Goal: Transaction & Acquisition: Purchase product/service

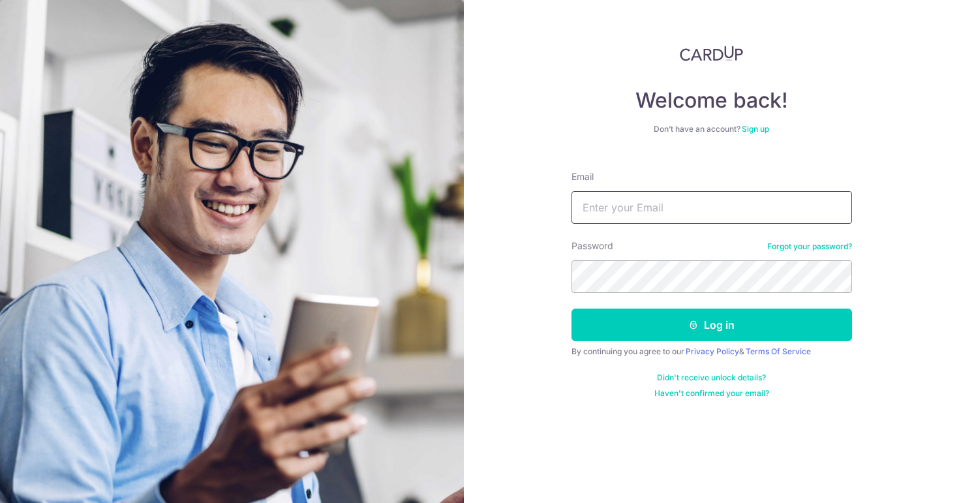
click at [678, 200] on input "Email" at bounding box center [712, 207] width 281 height 33
type input "[EMAIL_ADDRESS][DOMAIN_NAME]"
click at [572, 309] on button "Log in" at bounding box center [712, 325] width 281 height 33
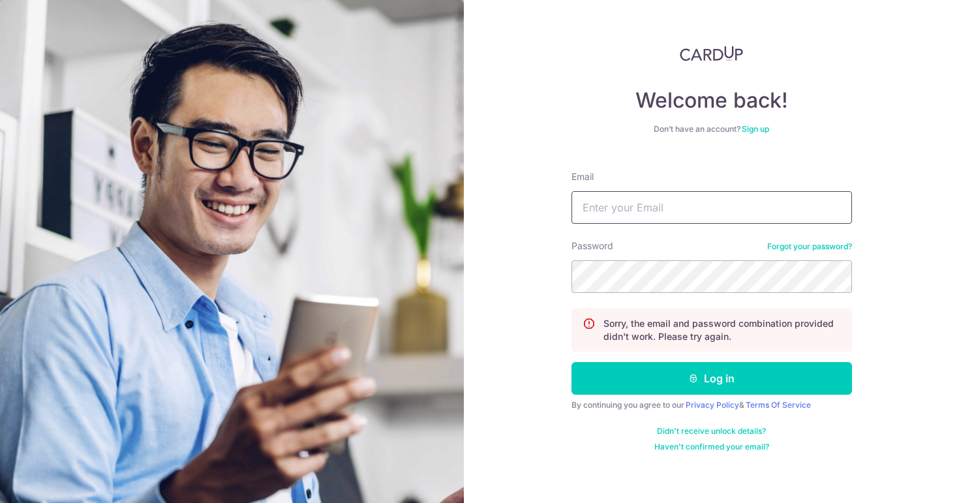
click at [623, 212] on input "Email" at bounding box center [712, 207] width 281 height 33
type input "[EMAIL_ADDRESS][DOMAIN_NAME]"
click at [685, 401] on div "By continuing you agree to our Privacy Policy & Terms Of Service" at bounding box center [712, 405] width 281 height 10
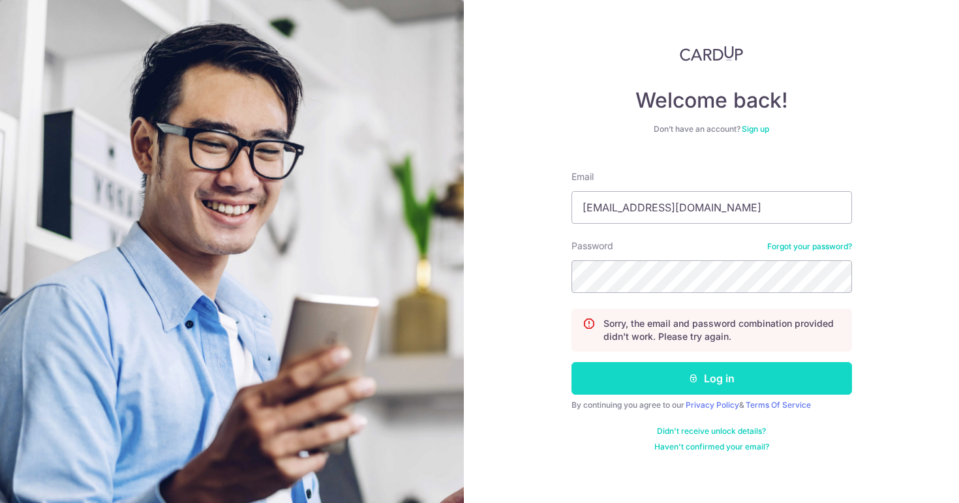
click at [686, 390] on button "Log in" at bounding box center [712, 378] width 281 height 33
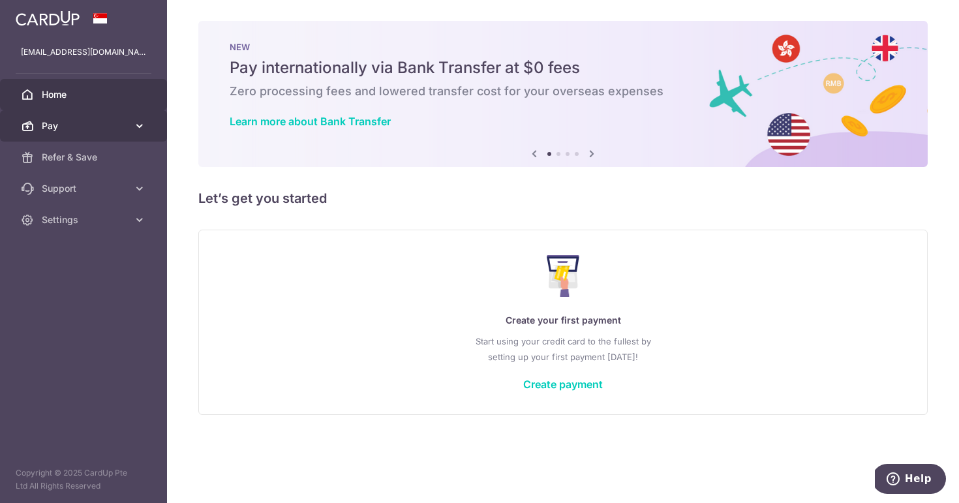
click at [95, 129] on span "Pay" at bounding box center [85, 125] width 86 height 13
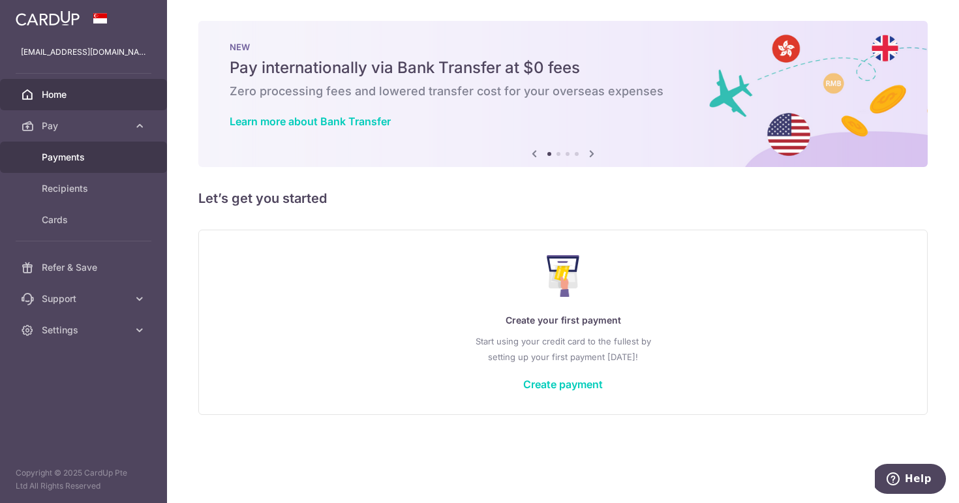
click at [88, 157] on span "Payments" at bounding box center [85, 157] width 86 height 13
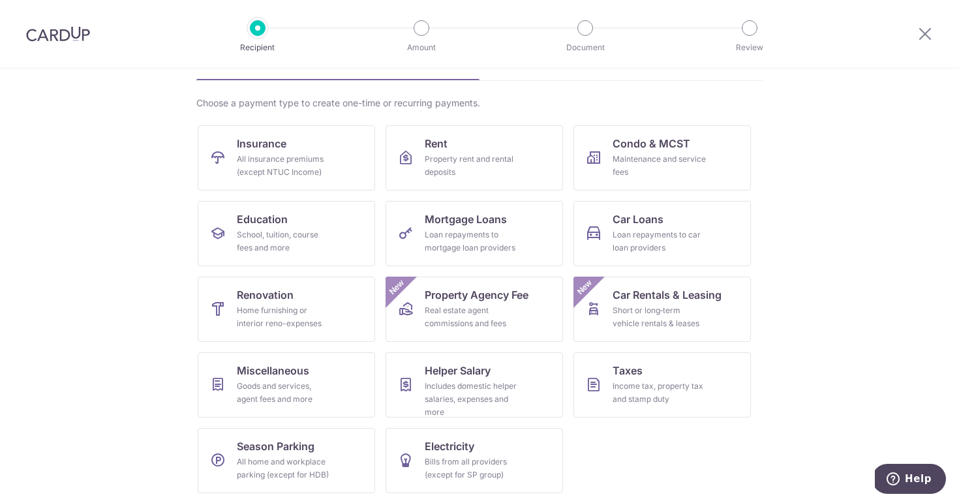
scroll to position [81, 0]
click at [249, 230] on div "School, tuition, course fees and more" at bounding box center [284, 241] width 94 height 26
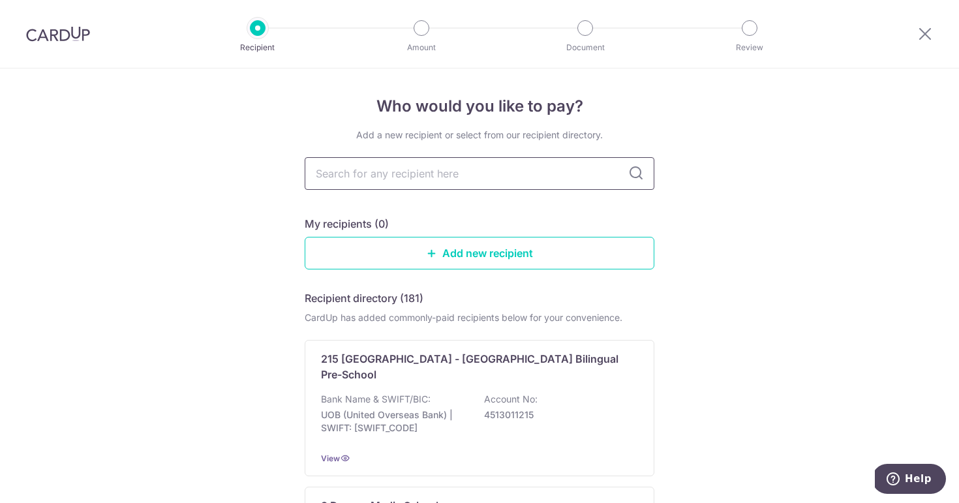
click at [439, 177] on input "text" at bounding box center [480, 173] width 350 height 33
type input "heguru"
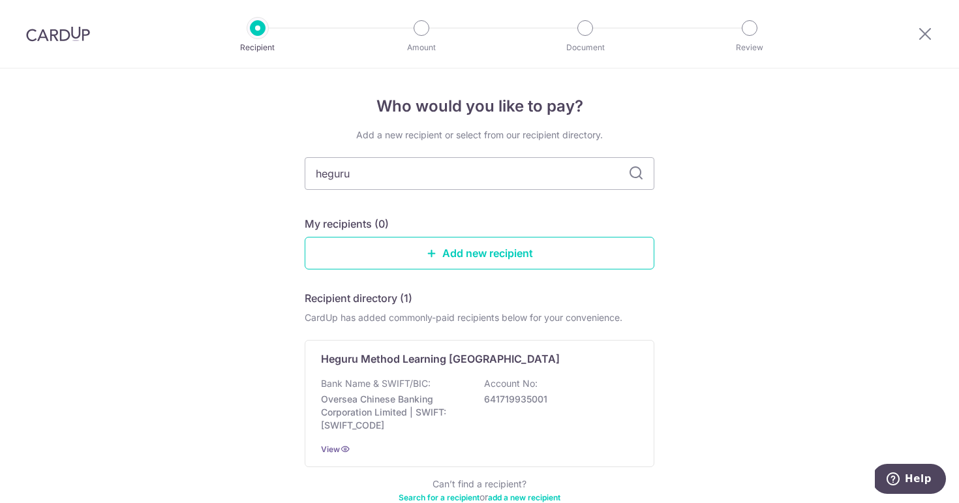
click at [632, 176] on icon at bounding box center [636, 174] width 16 height 16
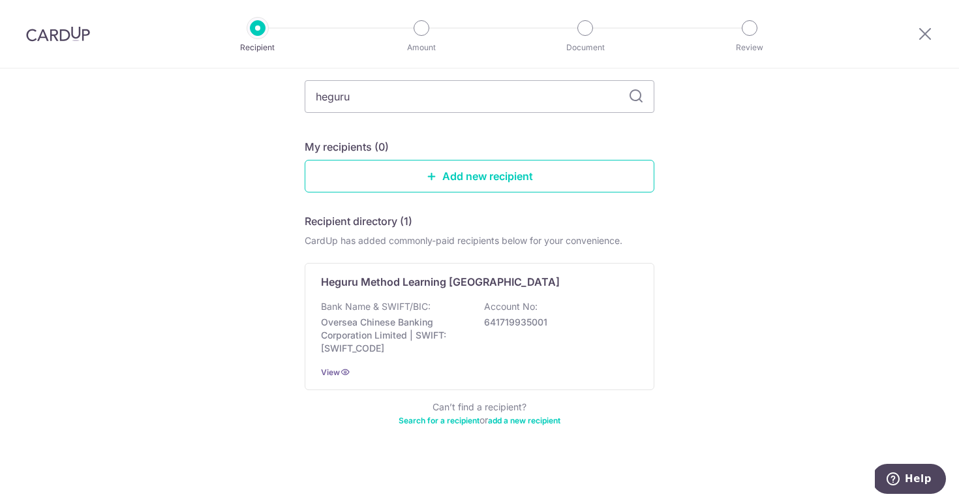
scroll to position [78, 0]
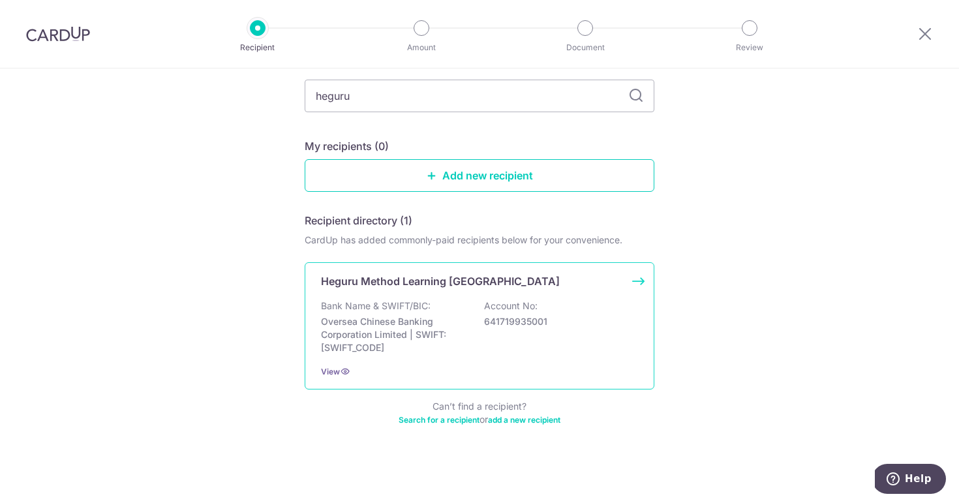
click at [544, 347] on div "Bank Name & SWIFT/BIC: Oversea Chinese Banking Corporation Limited | SWIFT: OCB…" at bounding box center [479, 327] width 317 height 55
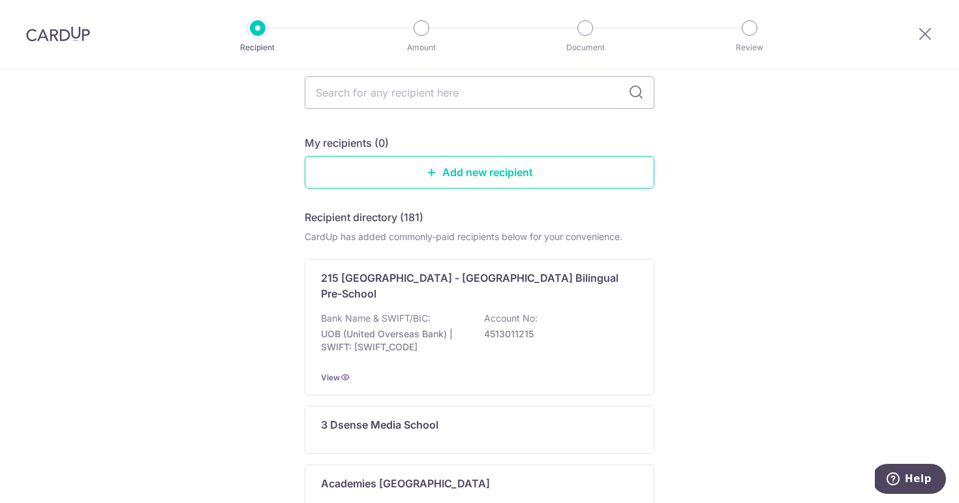
scroll to position [243, 0]
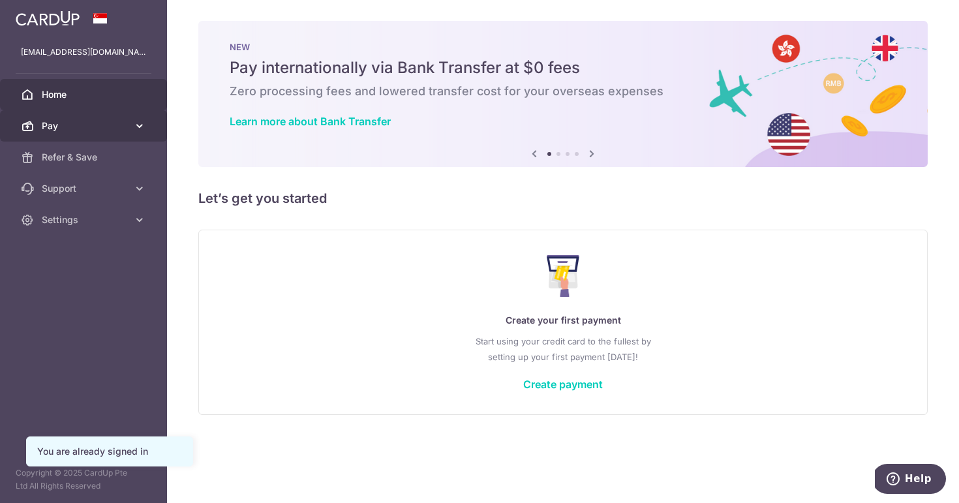
click at [44, 124] on span "Pay" at bounding box center [85, 125] width 86 height 13
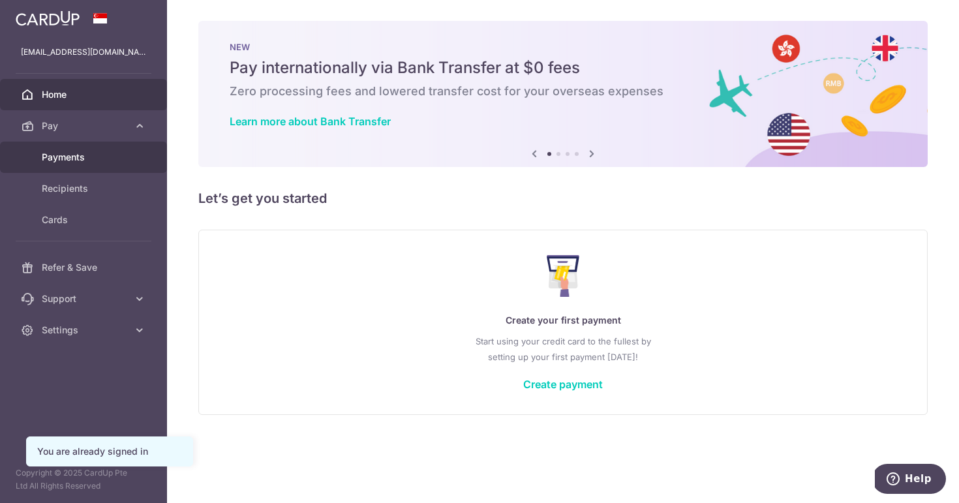
click at [75, 159] on span "Payments" at bounding box center [85, 157] width 86 height 13
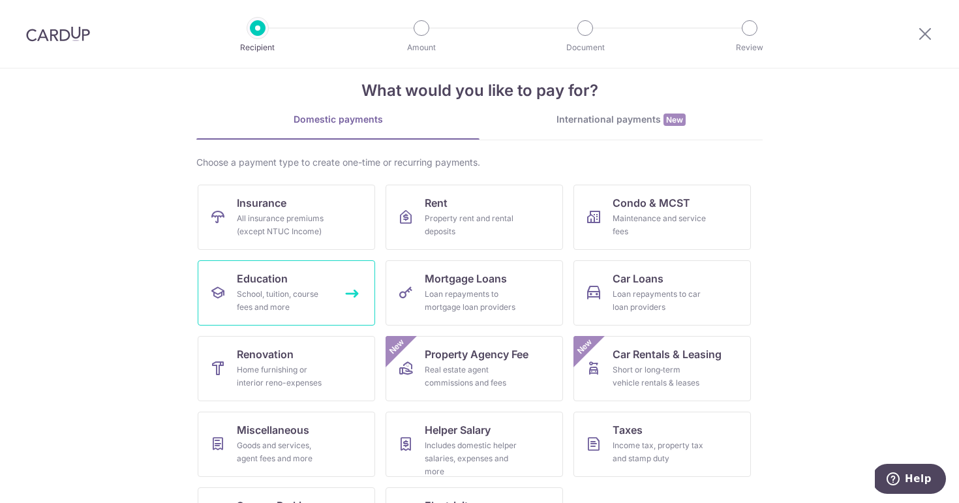
scroll to position [81, 0]
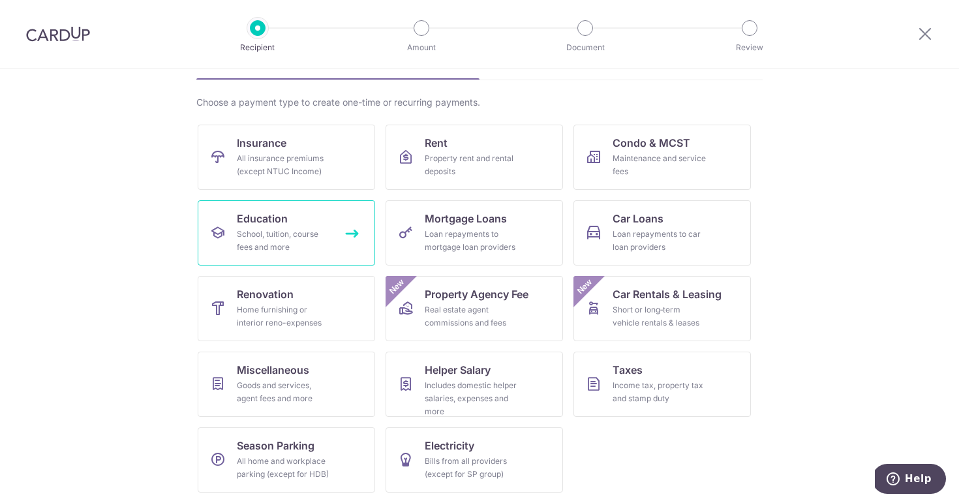
click at [276, 247] on div "School, tuition, course fees and more" at bounding box center [284, 241] width 94 height 26
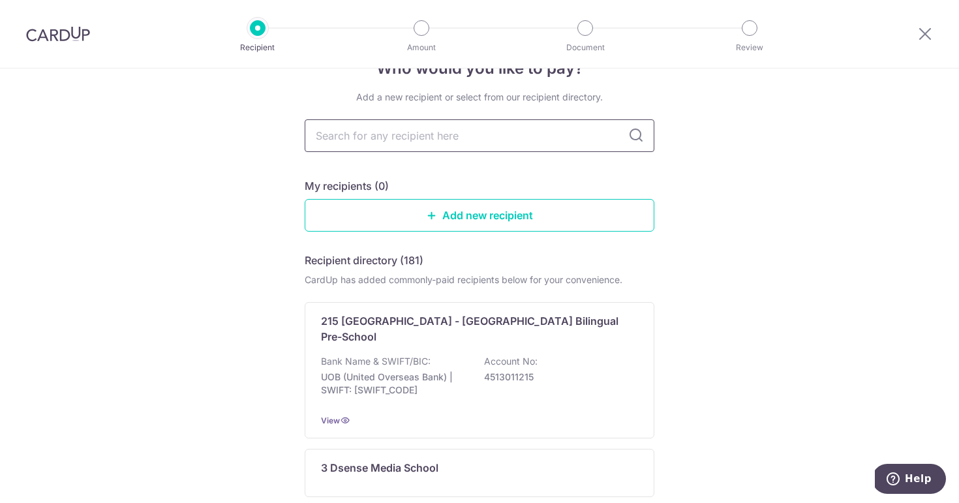
scroll to position [38, 0]
type input "heguru"
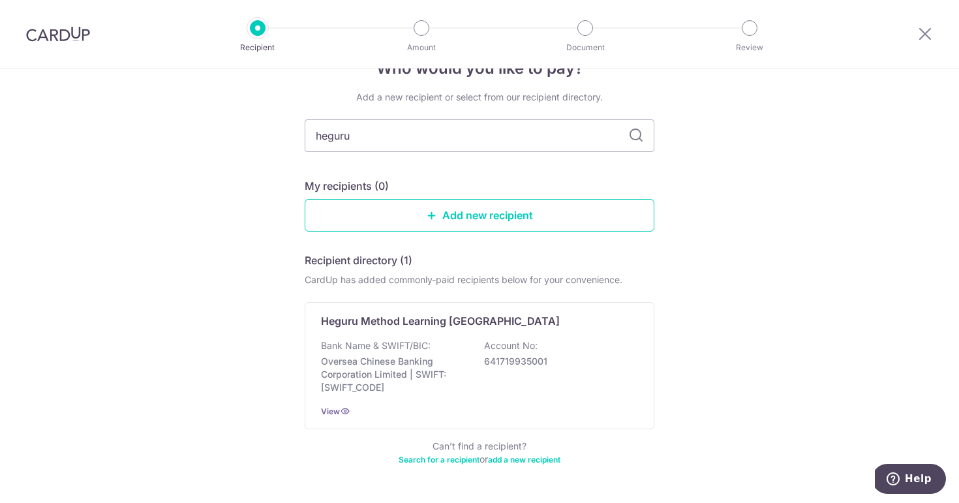
click at [632, 131] on icon at bounding box center [636, 136] width 16 height 16
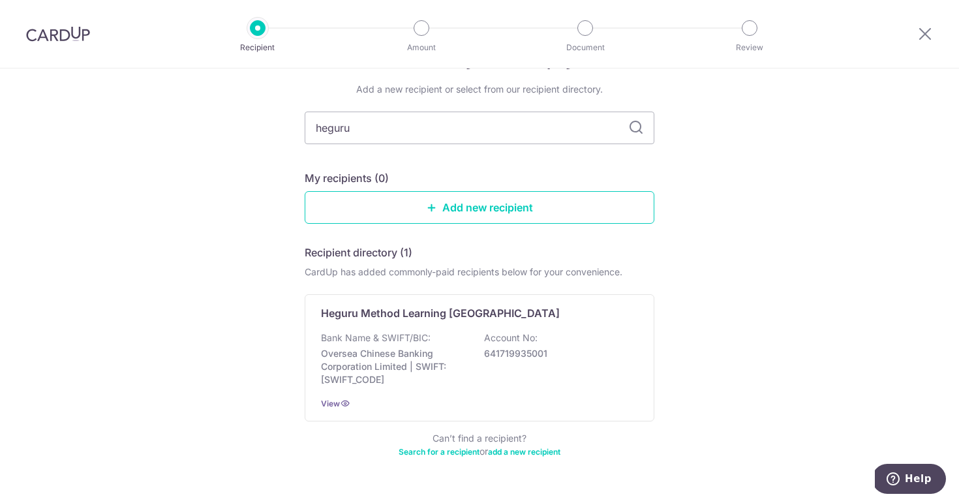
scroll to position [46, 0]
click at [326, 408] on span "View" at bounding box center [330, 404] width 19 height 10
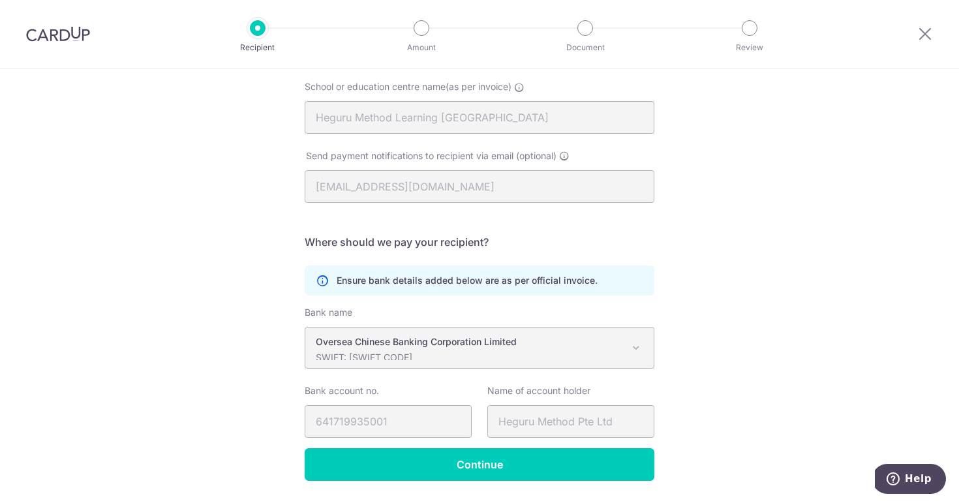
scroll to position [168, 0]
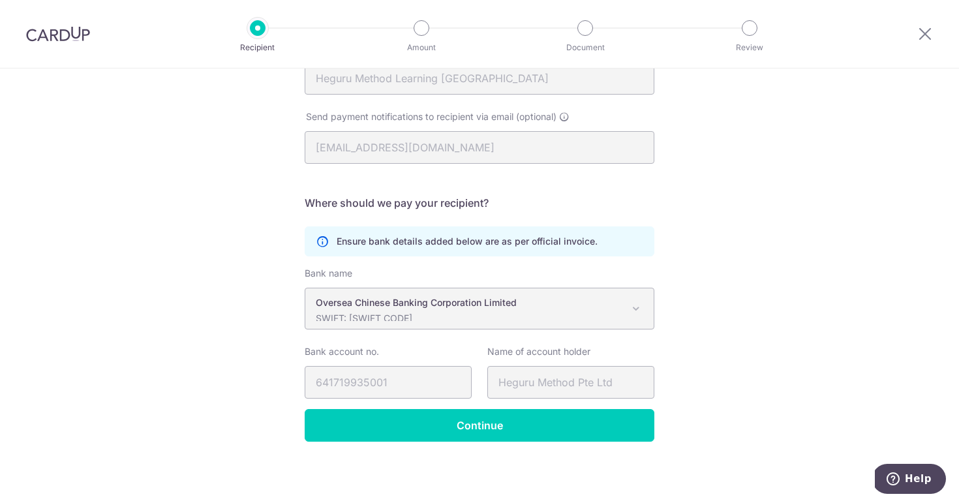
click at [628, 311] on span at bounding box center [636, 309] width 16 height 16
click at [631, 301] on span at bounding box center [636, 309] width 16 height 16
